Goal: Information Seeking & Learning: Learn about a topic

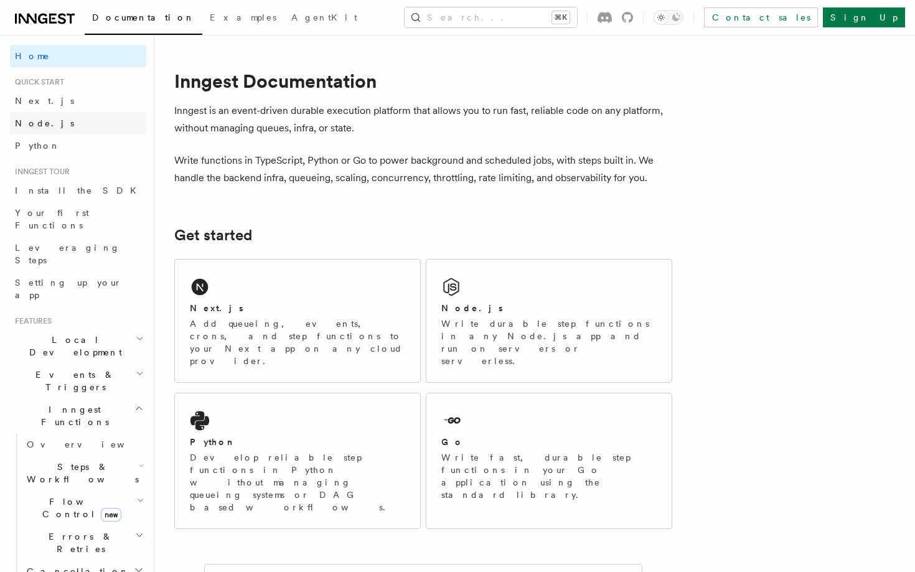
click at [85, 126] on link "Node.js" at bounding box center [78, 123] width 136 height 22
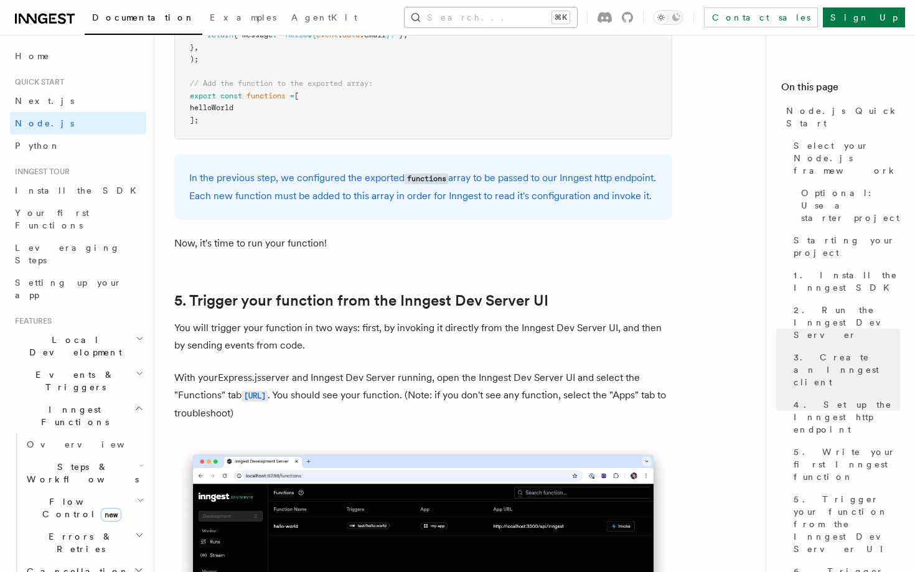
click at [577, 20] on button "Search... ⌘K" at bounding box center [491, 17] width 172 height 20
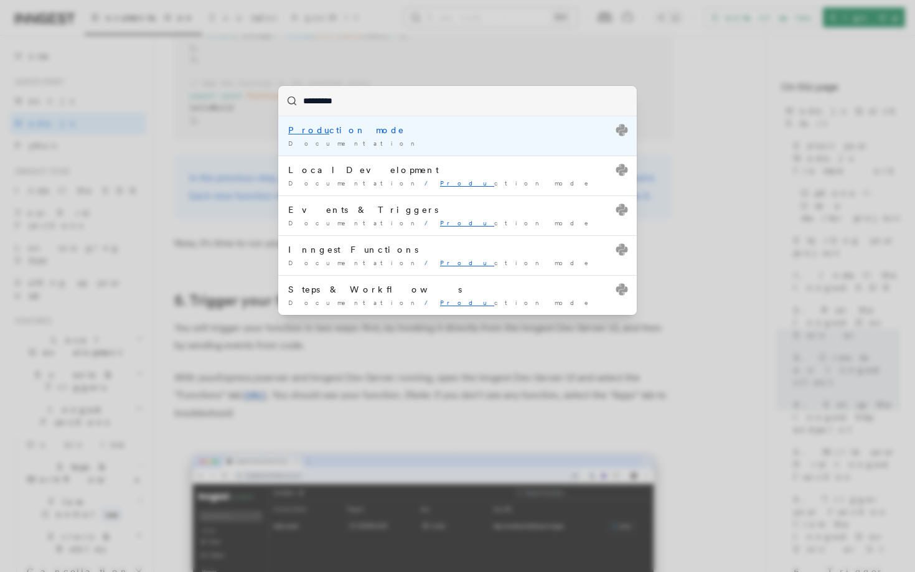
type input "**********"
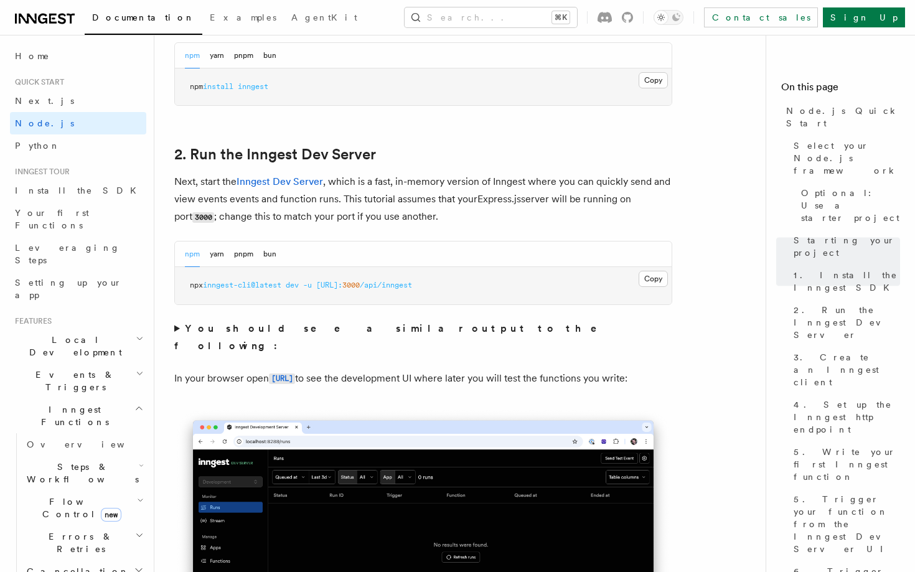
scroll to position [836, 0]
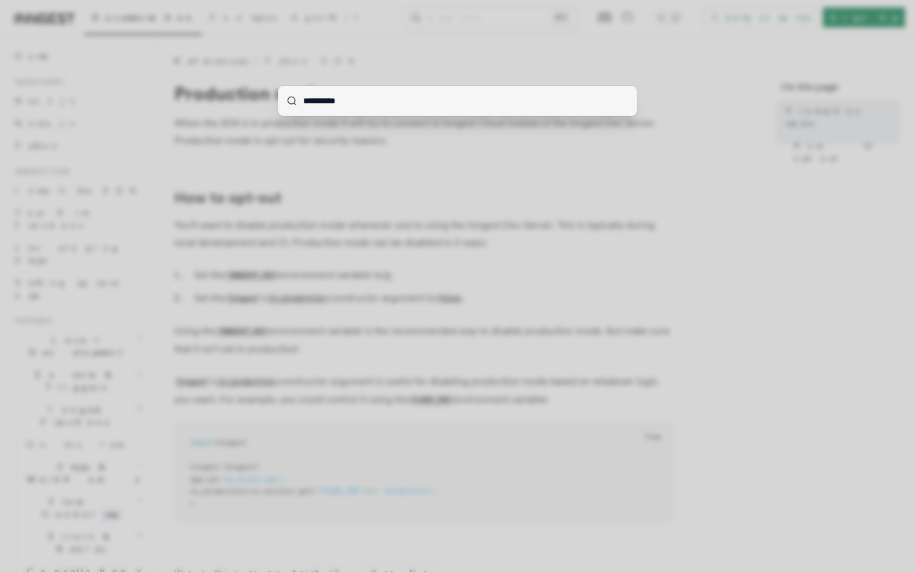
type input "**********"
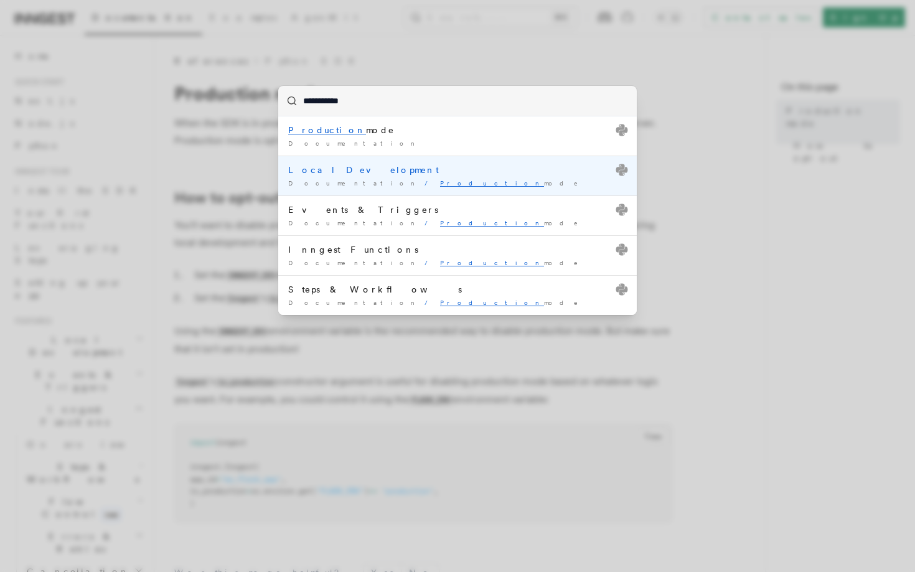
click at [333, 181] on div "Documentation / Production mode /" at bounding box center [457, 183] width 339 height 9
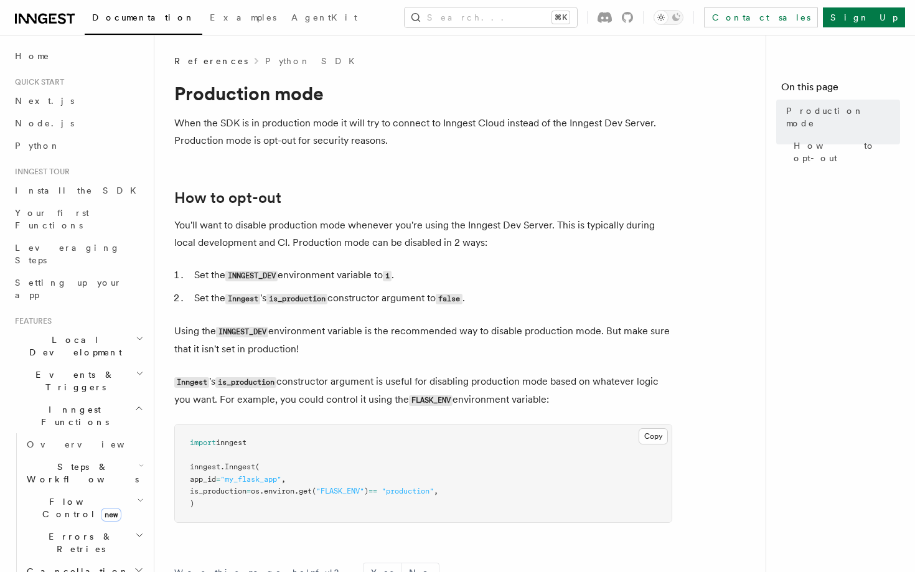
scroll to position [256, 0]
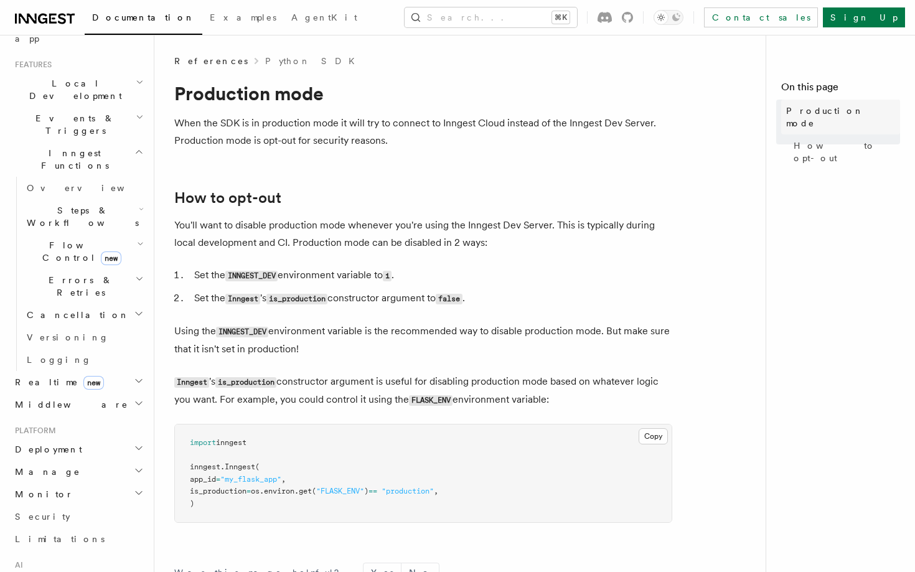
click at [791, 113] on span "Production mode" at bounding box center [843, 117] width 114 height 25
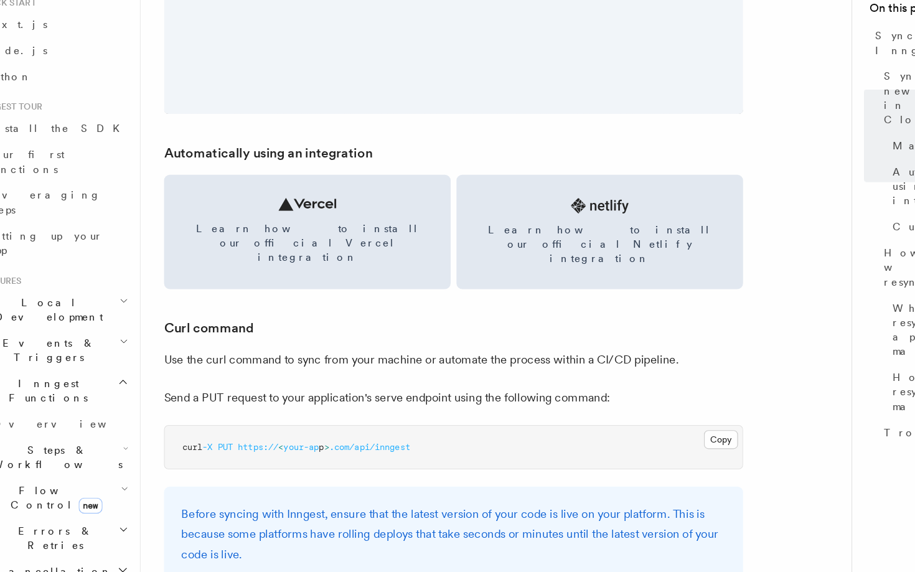
scroll to position [1587, 0]
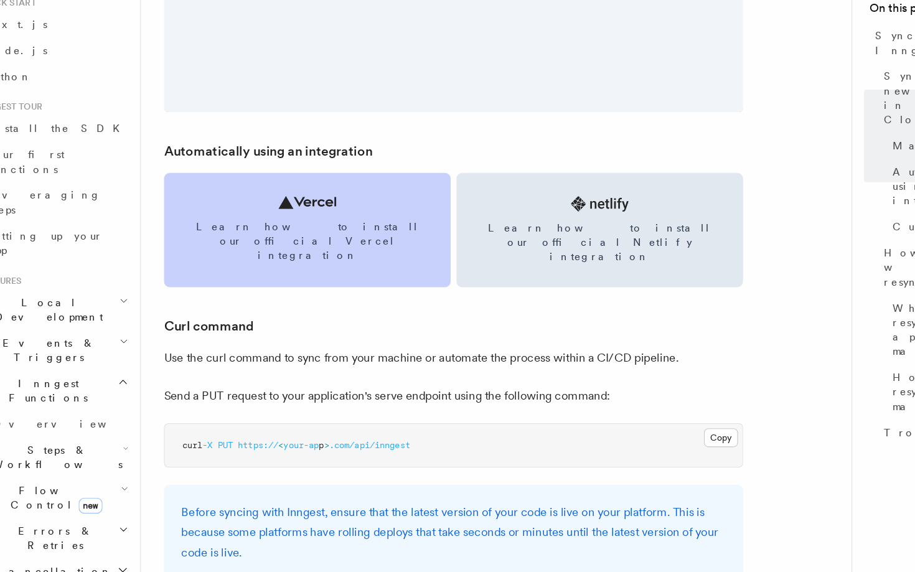
click at [317, 259] on icon at bounding box center [298, 253] width 50 height 11
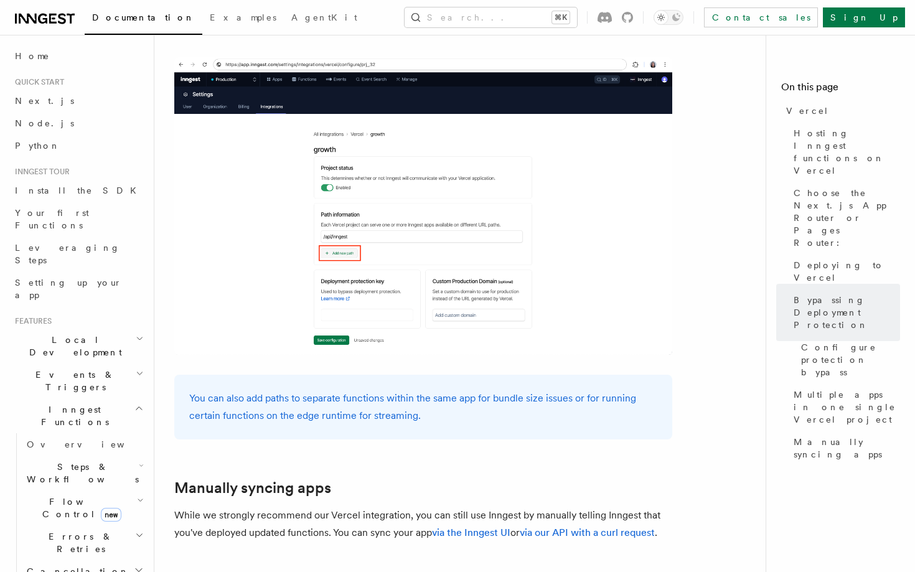
scroll to position [1849, 0]
